Goal: Navigation & Orientation: Find specific page/section

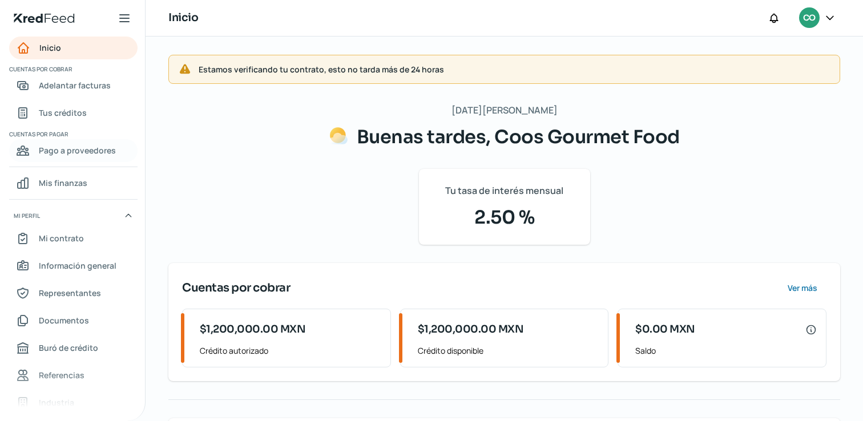
click at [102, 155] on span "Pago a proveedores" at bounding box center [77, 150] width 77 height 14
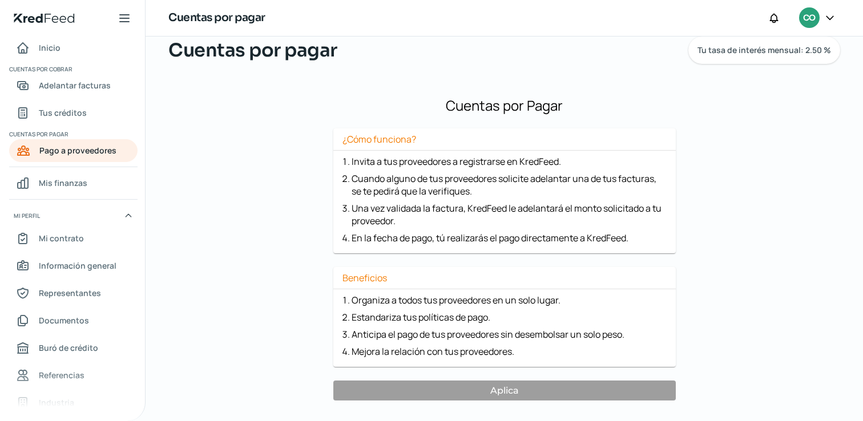
scroll to position [69, 0]
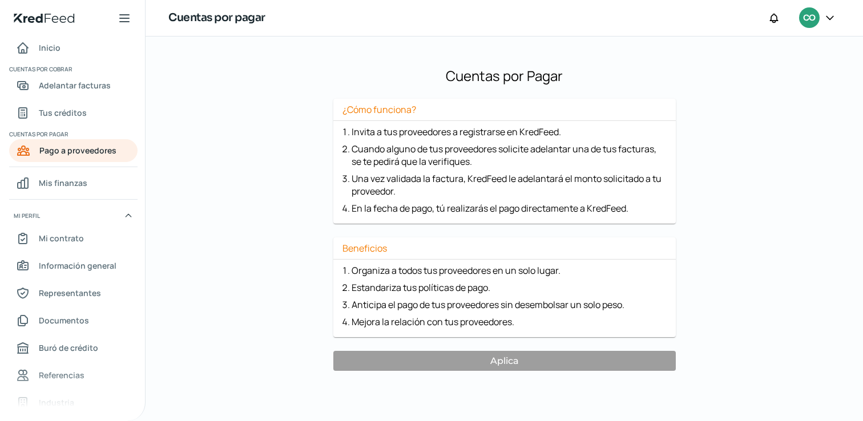
click at [442, 311] on ol "Organiza a todos tus proveedores en un solo lugar. Estandariza tus políticas de…" at bounding box center [505, 296] width 343 height 64
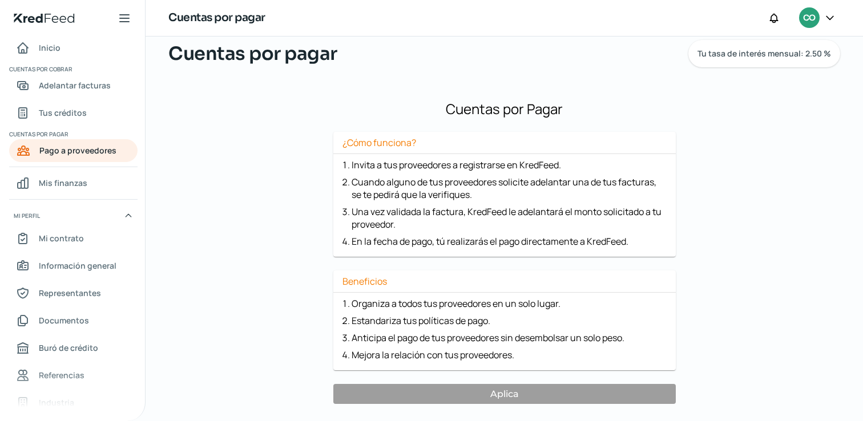
scroll to position [0, 0]
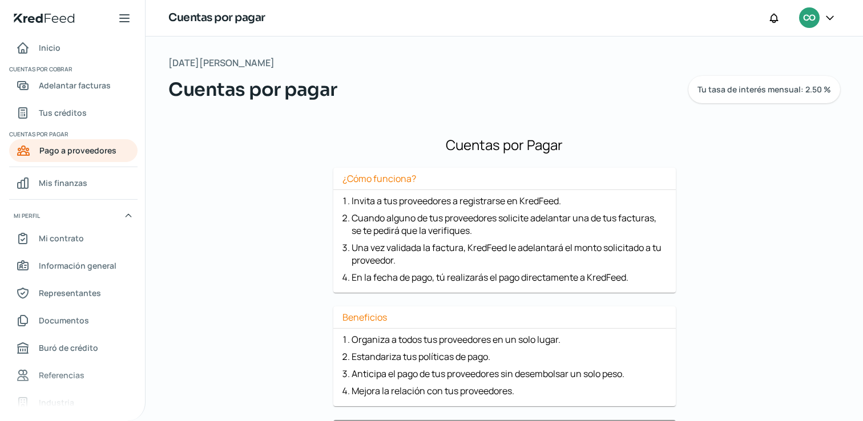
click at [404, 168] on div "¿Cómo funciona? Invita a tus proveedores a registrarse en KredFeed. Cuando algu…" at bounding box center [505, 230] width 343 height 125
click at [89, 89] on span "Adelantar facturas" at bounding box center [75, 85] width 72 height 14
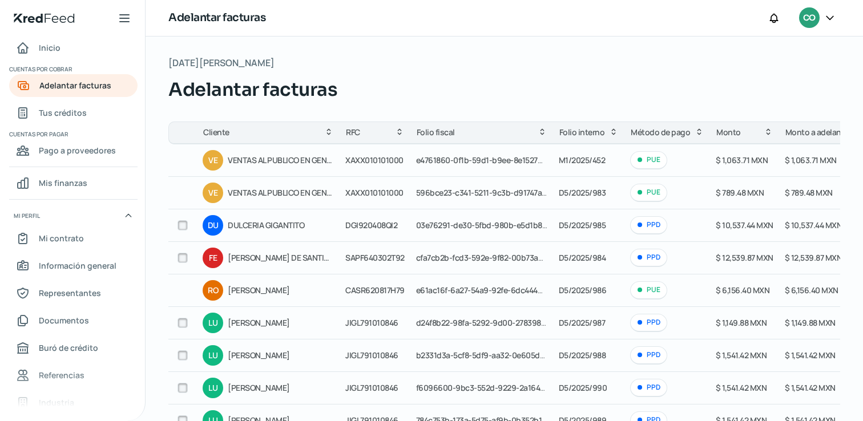
click at [387, 91] on div "Adelantar facturas" at bounding box center [504, 89] width 672 height 27
click at [399, 84] on div "Adelantar facturas" at bounding box center [504, 89] width 672 height 27
click at [461, 69] on div "[DATE][PERSON_NAME] Adelantar facturas" at bounding box center [504, 79] width 672 height 49
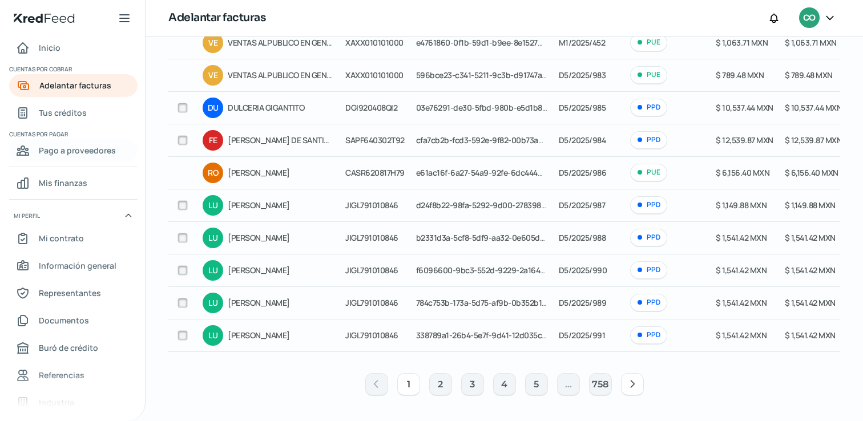
click at [94, 156] on span "Pago a proveedores" at bounding box center [77, 150] width 77 height 14
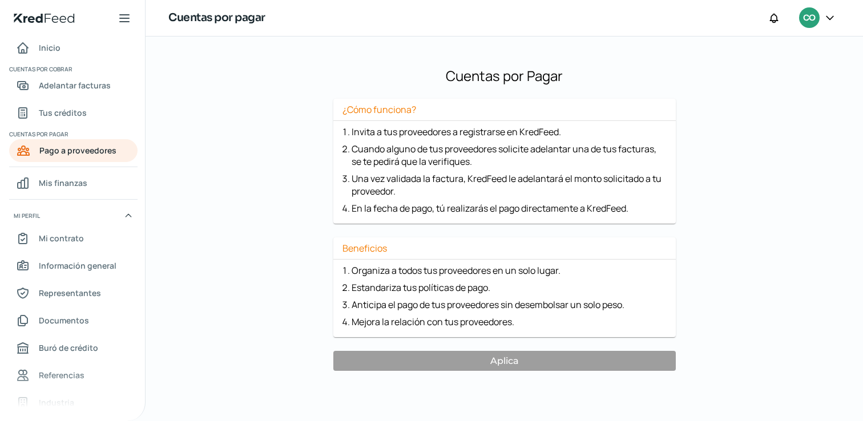
click at [122, 216] on div "Mi perfil" at bounding box center [73, 215] width 128 height 23
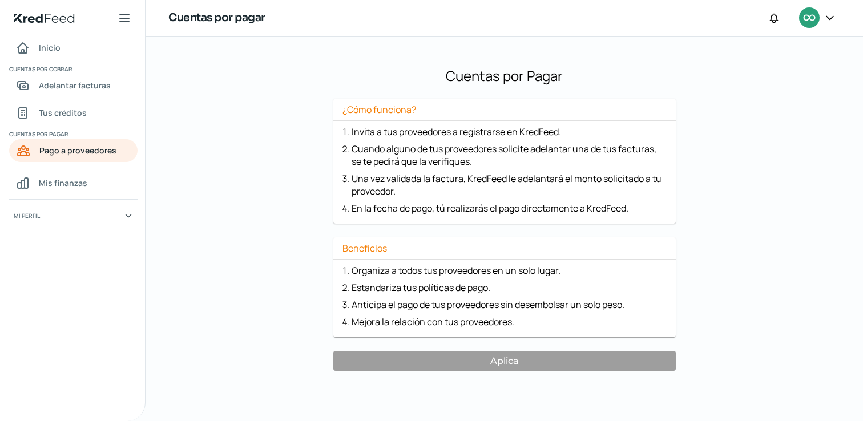
click at [122, 216] on div "Mi perfil" at bounding box center [73, 215] width 128 height 23
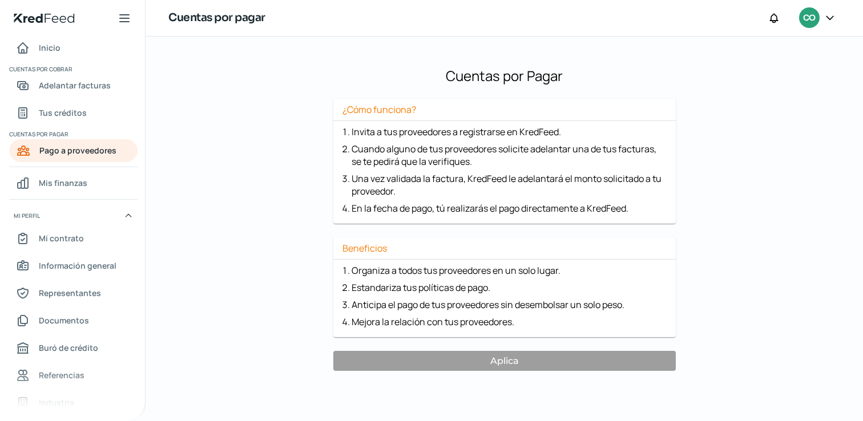
click at [706, 98] on div "Cuentas por Pagar ¿Cómo funciona? Invita a tus proveedores a registrarse en Kre…" at bounding box center [504, 214] width 672 height 323
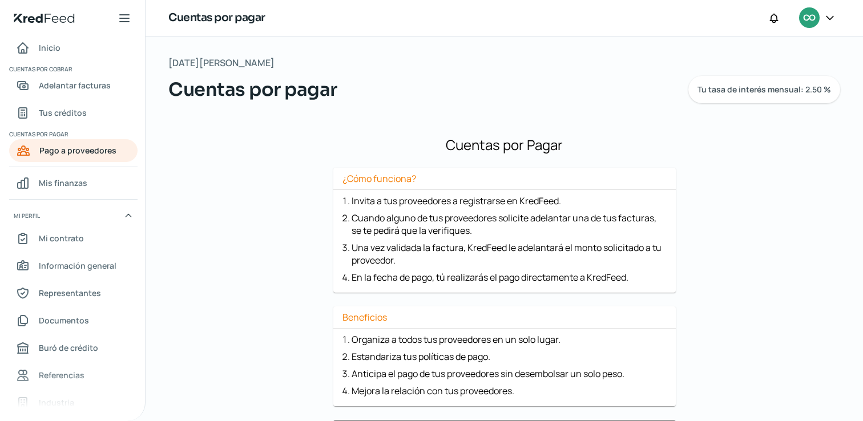
click at [738, 191] on div "Cuentas por Pagar ¿Cómo funciona? Invita a tus proveedores a registrarse en Kre…" at bounding box center [504, 283] width 672 height 323
click at [829, 18] on icon at bounding box center [830, 17] width 11 height 11
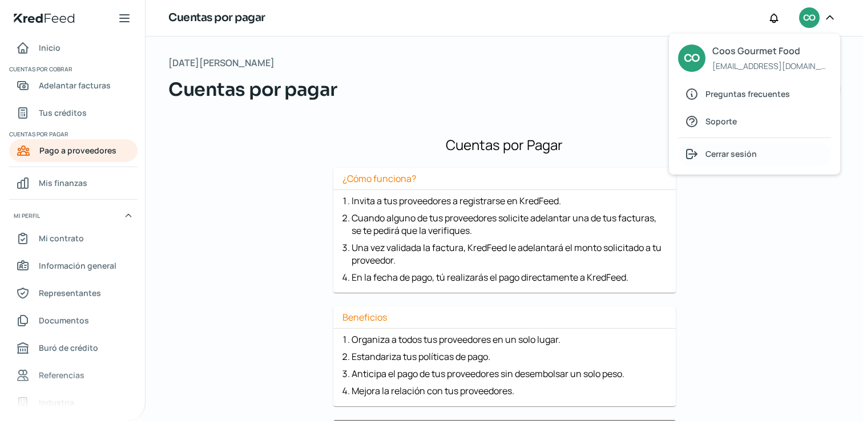
click at [746, 151] on span "Cerrar sesión" at bounding box center [731, 154] width 51 height 14
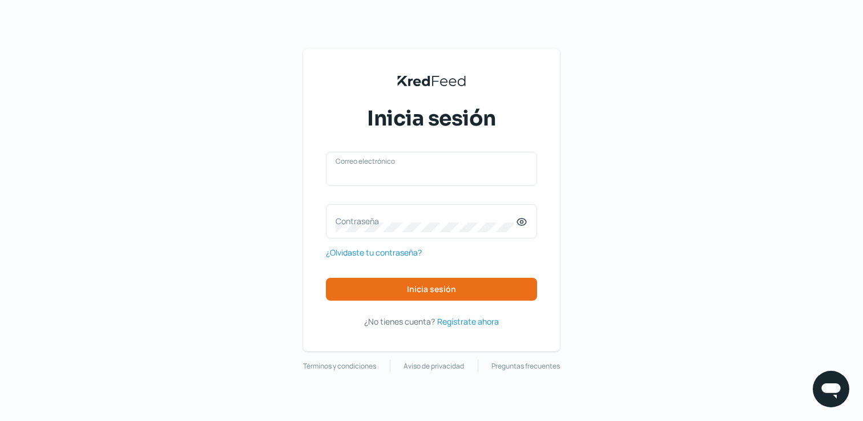
type input "[EMAIL_ADDRESS][DOMAIN_NAME]"
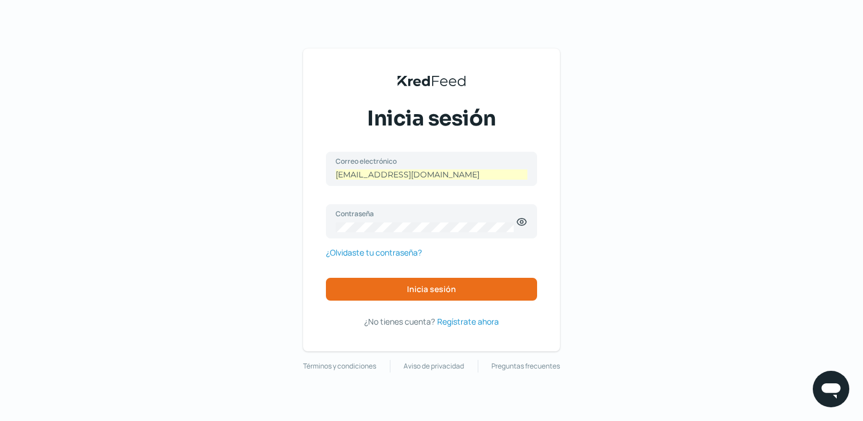
click at [679, 135] on div "KredFeed's Black Logo Inicia sesión [EMAIL_ADDRESS][DOMAIN_NAME] Correo electró…" at bounding box center [431, 210] width 863 height 421
